Goal: Task Accomplishment & Management: Manage account settings

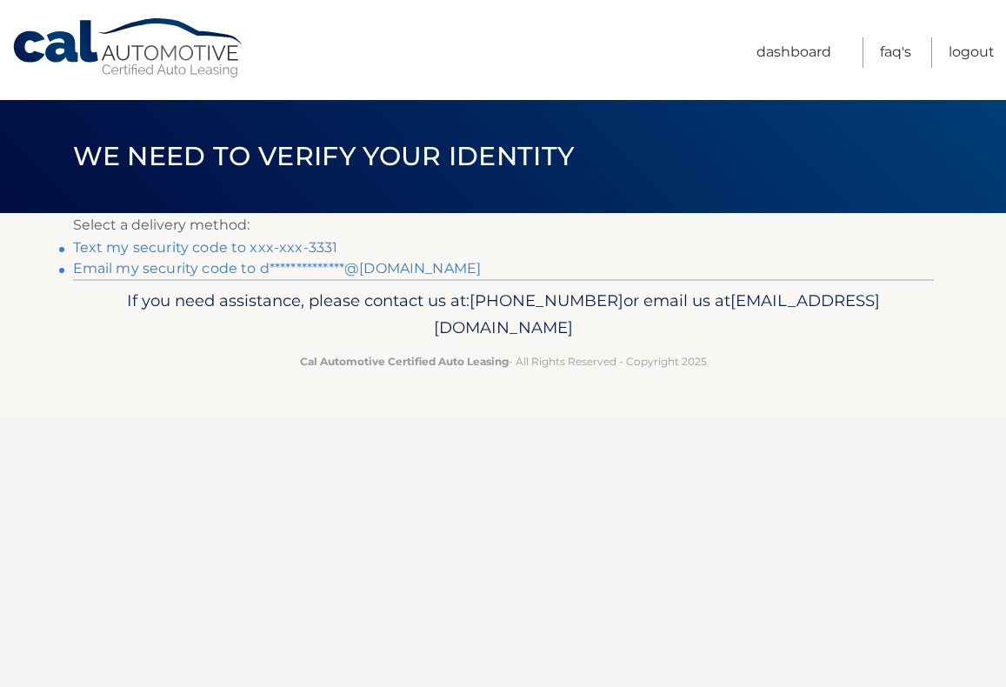
click at [300, 245] on link "Text my security code to xxx-xxx-3331" at bounding box center [205, 247] width 265 height 17
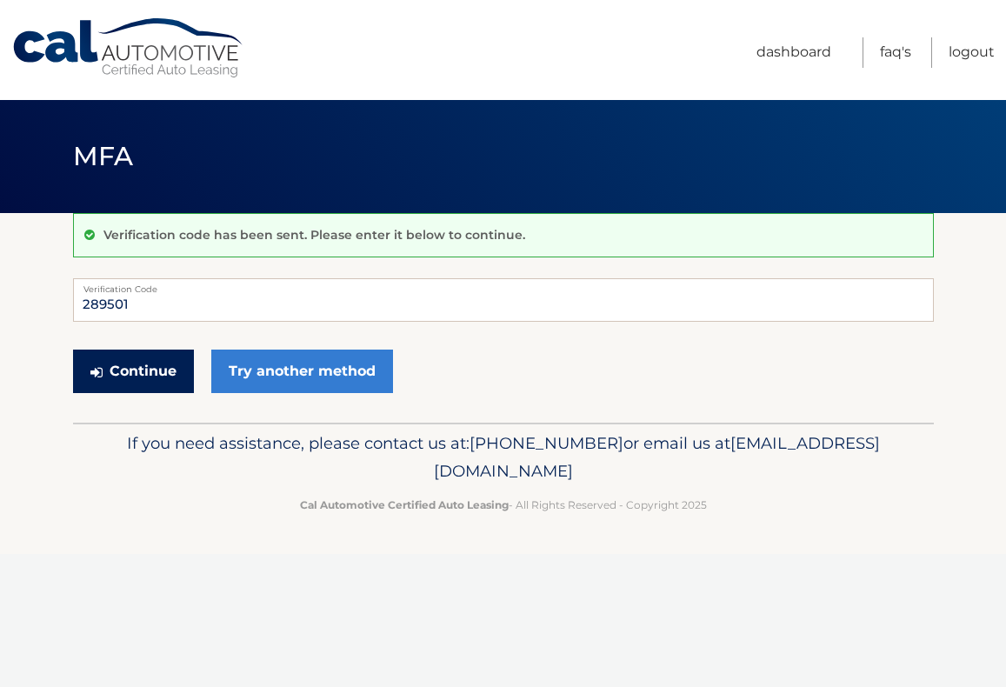
type input "289501"
click at [170, 369] on button "Continue" at bounding box center [133, 370] width 121 height 43
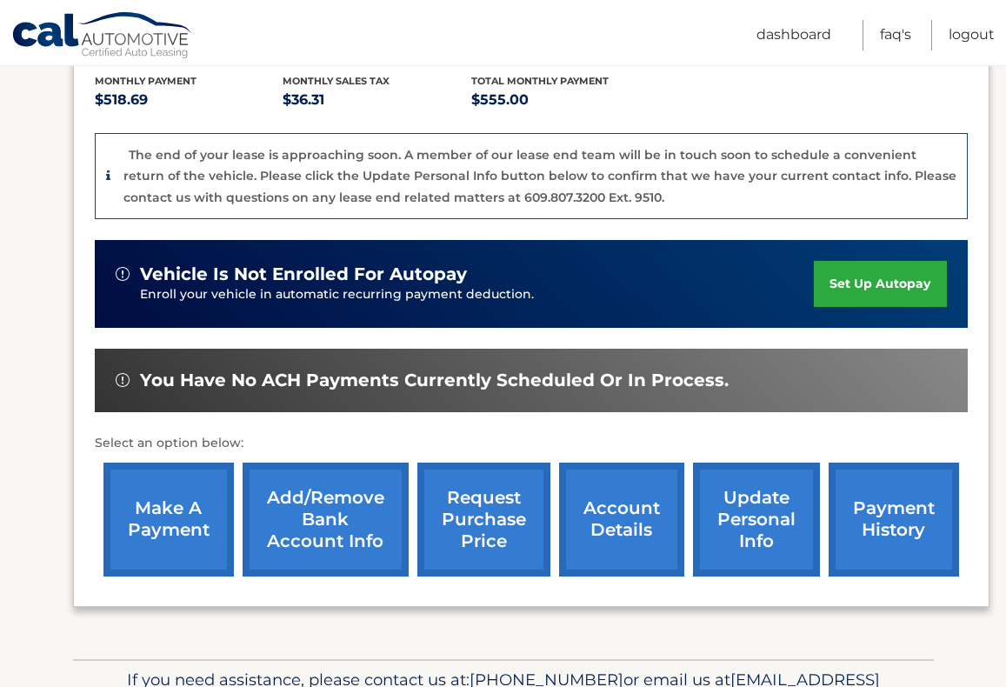
scroll to position [383, 0]
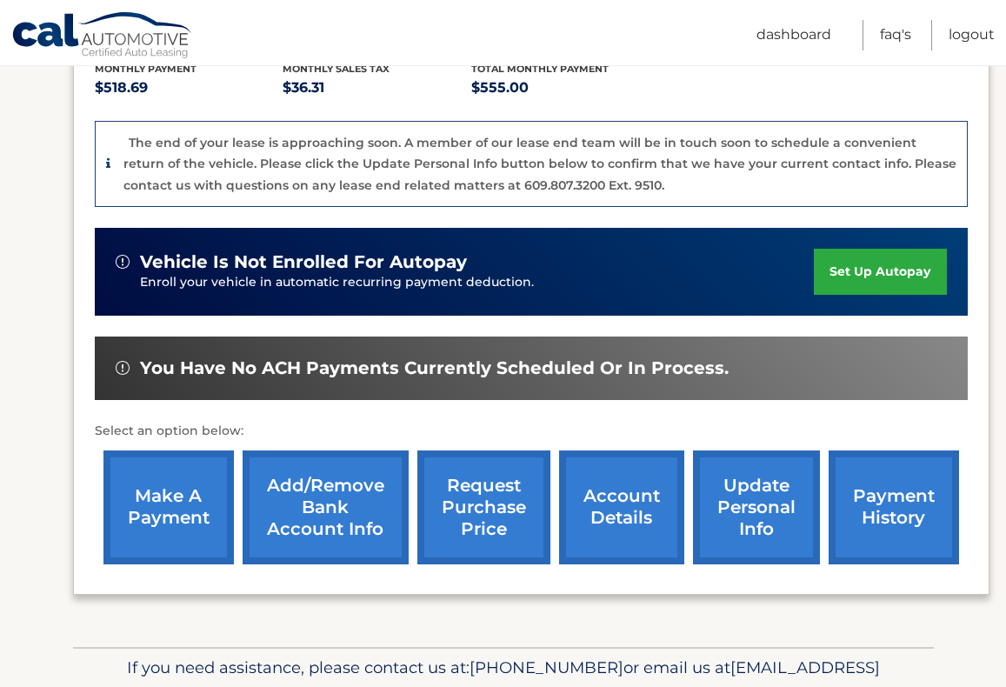
click at [141, 532] on link "make a payment" at bounding box center [168, 507] width 130 height 114
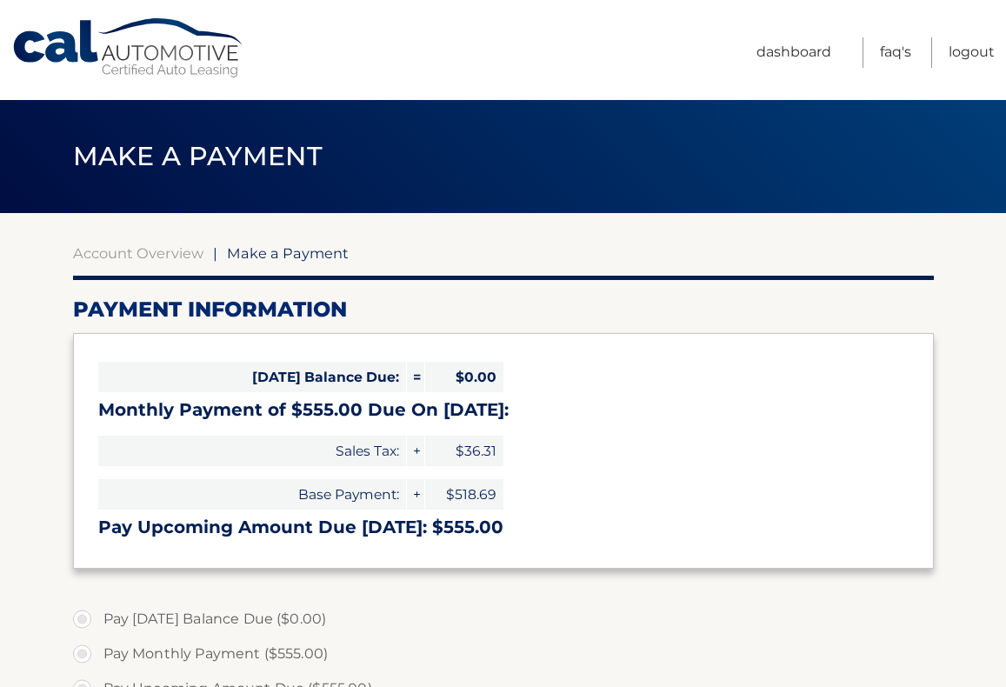
select select "ZjMxOGUyNTUtOTRjZS00N2VjLThiMjgtOWFkOTQ4ZDIzZTgy"
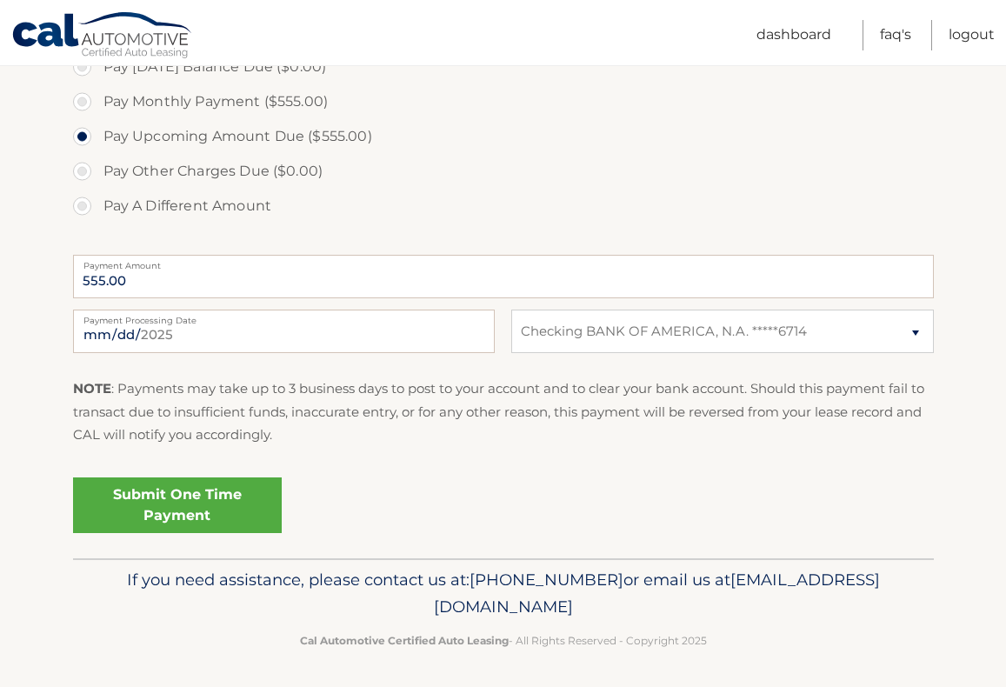
scroll to position [551, 0]
click at [216, 516] on link "Submit One Time Payment" at bounding box center [177, 506] width 209 height 56
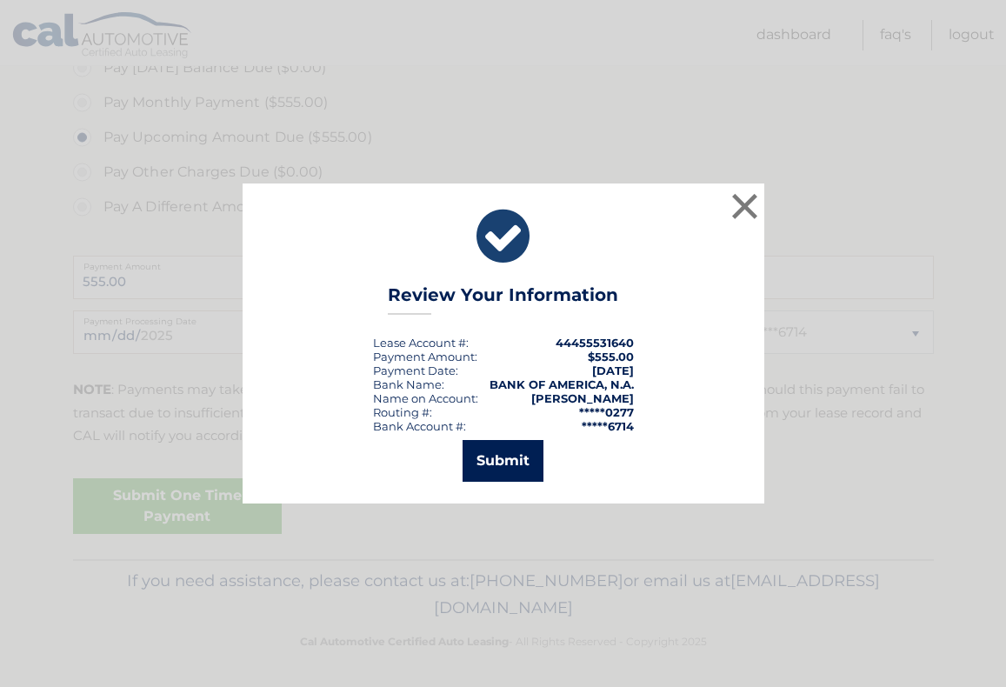
click at [536, 455] on button "Submit" at bounding box center [503, 461] width 81 height 42
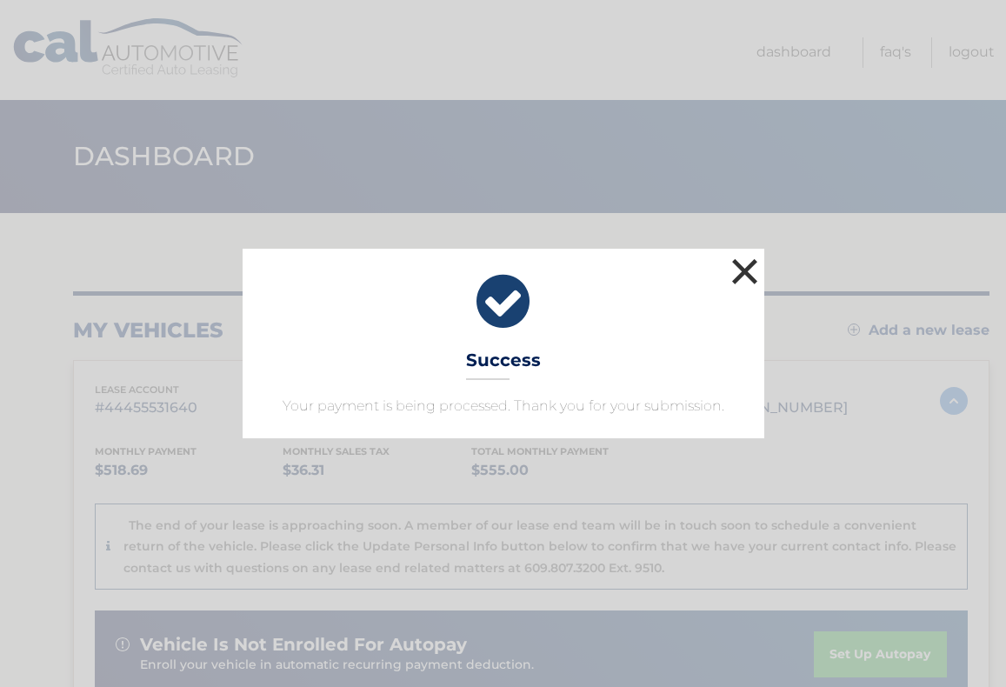
click at [737, 278] on button "×" at bounding box center [745, 271] width 35 height 35
